Goal: Information Seeking & Learning: Learn about a topic

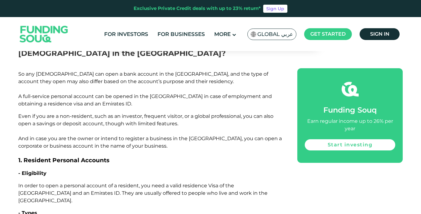
scroll to position [616, 0]
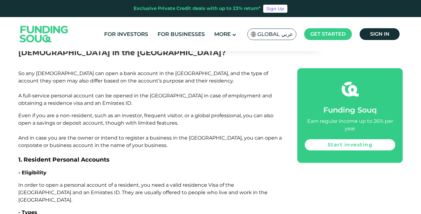
click at [101, 113] on span "Even if you are a non-resident, such as an investor, frequent visitor, or a glo…" at bounding box center [149, 130] width 263 height 36
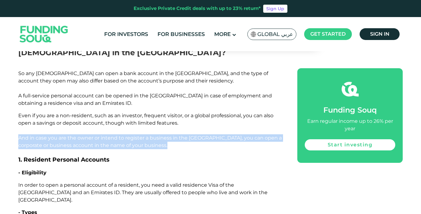
click at [101, 113] on span "Even if you are a non-resident, such as an investor, frequent visitor, or a glo…" at bounding box center [149, 130] width 263 height 36
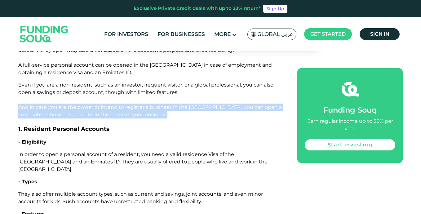
scroll to position [647, 0]
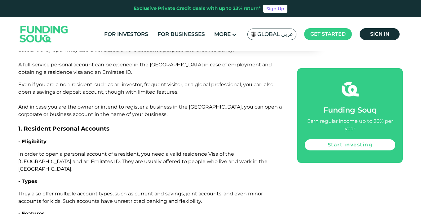
click at [90, 151] on span "In order to open a personal account of a resident, you need a valid residence V…" at bounding box center [142, 161] width 249 height 21
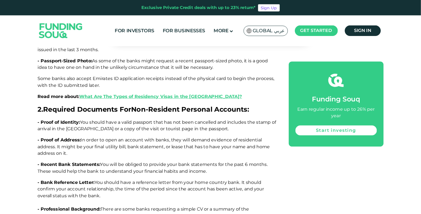
scroll to position [1428, 0]
